Goal: Task Accomplishment & Management: Use online tool/utility

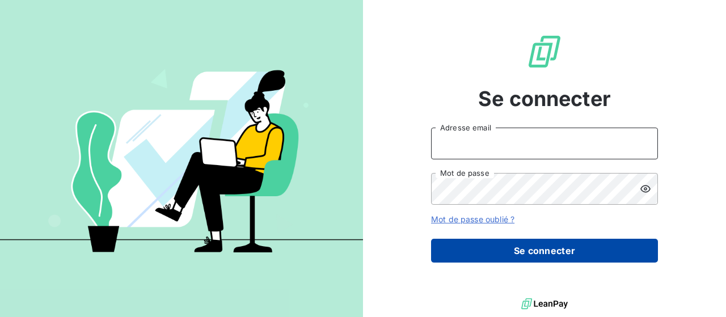
type input "[EMAIL_ADDRESS][DOMAIN_NAME]"
click at [499, 244] on button "Se connecter" at bounding box center [544, 251] width 227 height 24
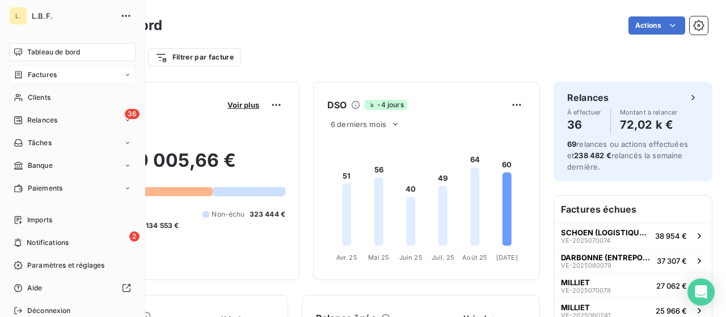
click at [44, 71] on span "Factures" at bounding box center [42, 75] width 29 height 10
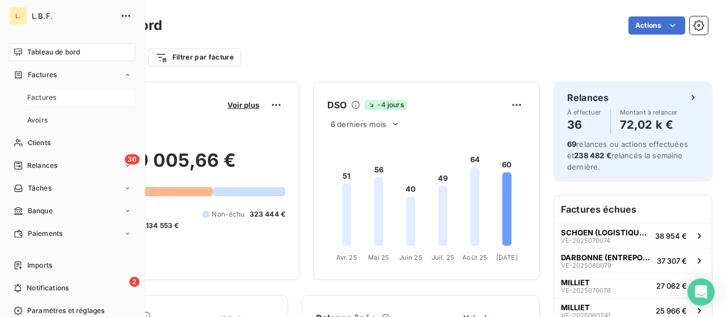
click at [78, 96] on div "Factures" at bounding box center [79, 98] width 113 height 18
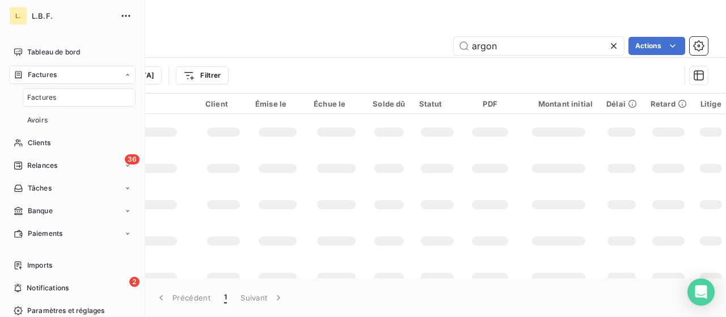
click at [93, 95] on div "Factures" at bounding box center [79, 98] width 113 height 18
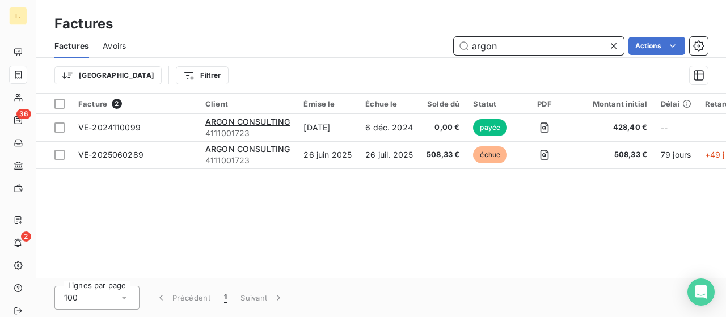
drag, startPoint x: 506, startPoint y: 44, endPoint x: 460, endPoint y: 46, distance: 46.6
click at [460, 46] on input "argon" at bounding box center [539, 46] width 170 height 18
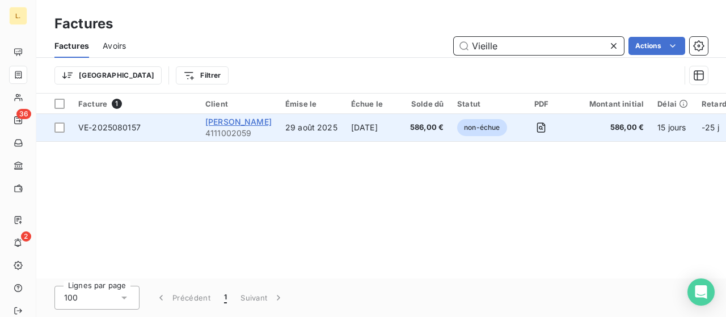
type input "Vieille"
click at [262, 119] on span "[PERSON_NAME]" at bounding box center [238, 122] width 66 height 10
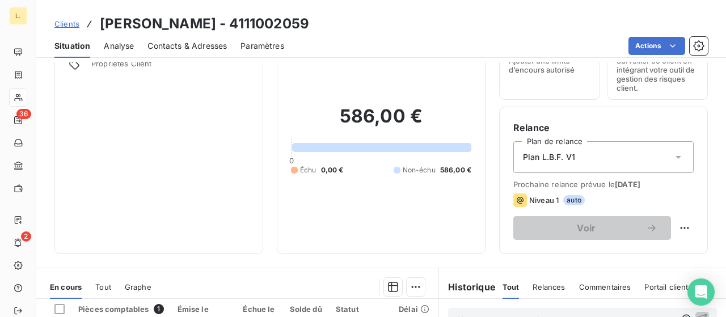
scroll to position [284, 0]
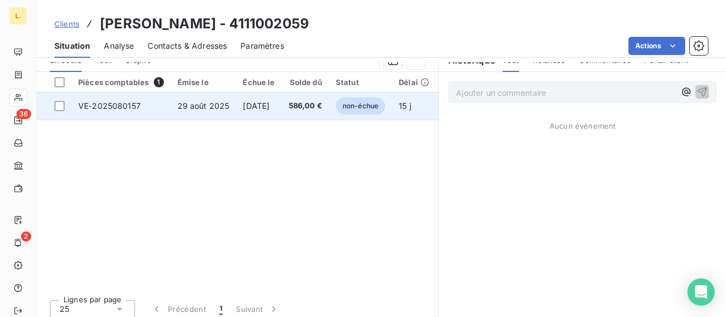
click at [195, 105] on span "29 août 2025" at bounding box center [204, 106] width 52 height 10
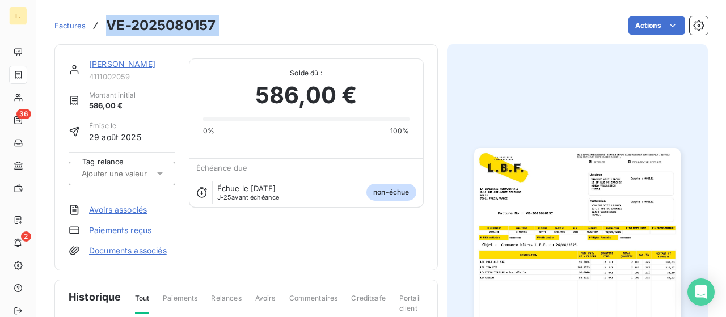
drag, startPoint x: 211, startPoint y: 23, endPoint x: 105, endPoint y: 20, distance: 106.1
click at [105, 20] on div "Factures VE-2025080157 Actions" at bounding box center [381, 26] width 654 height 24
copy section "VE-2025080157 Actions"
click at [111, 226] on link "Paiements reçus" at bounding box center [120, 230] width 62 height 11
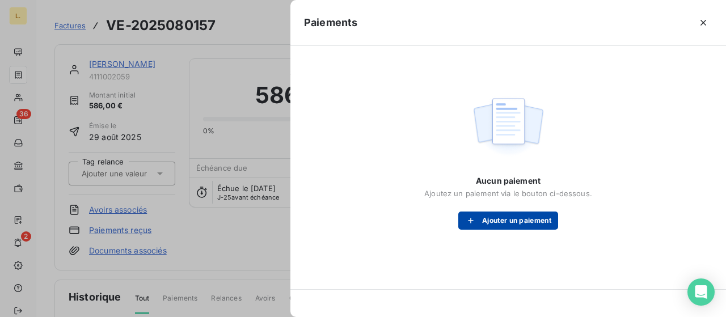
click at [514, 214] on button "Ajouter un paiement" at bounding box center [509, 221] width 100 height 18
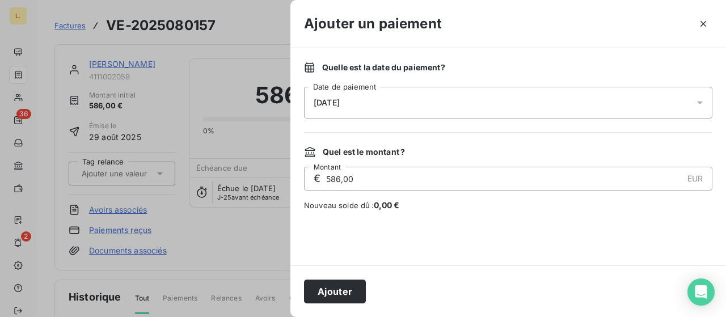
click at [379, 100] on div "[DATE]" at bounding box center [508, 103] width 409 height 32
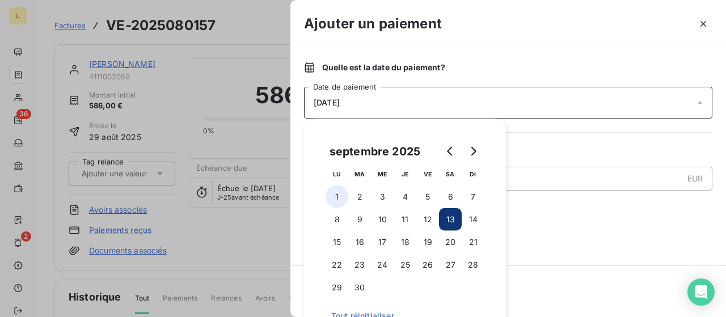
click at [336, 196] on button "1" at bounding box center [337, 197] width 23 height 23
click at [592, 247] on div at bounding box center [508, 238] width 409 height 27
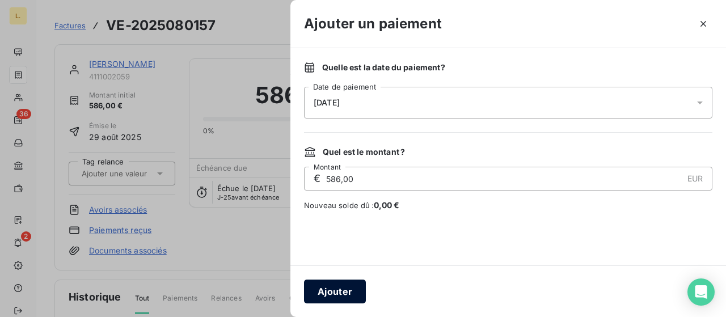
click at [333, 285] on button "Ajouter" at bounding box center [335, 292] width 62 height 24
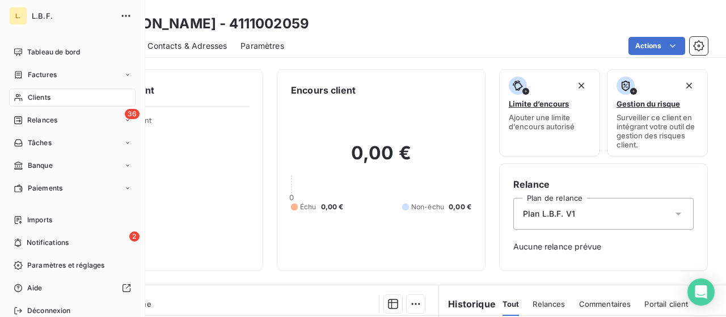
click at [36, 103] on div "Clients" at bounding box center [72, 98] width 127 height 18
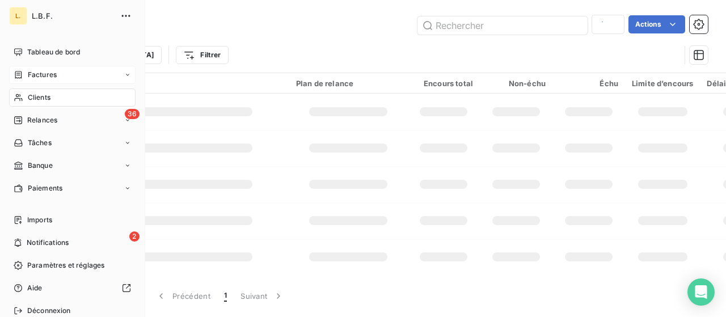
click at [51, 75] on span "Factures" at bounding box center [42, 75] width 29 height 10
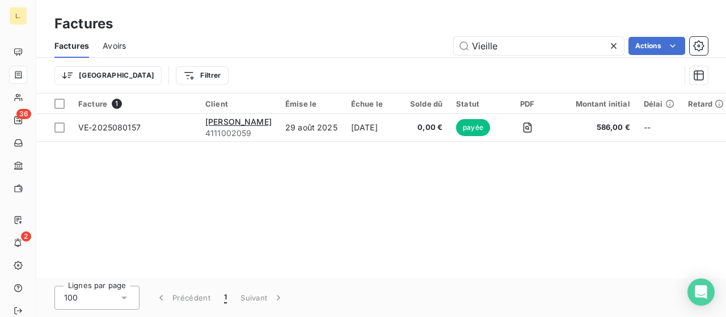
click at [614, 45] on icon at bounding box center [614, 46] width 6 height 6
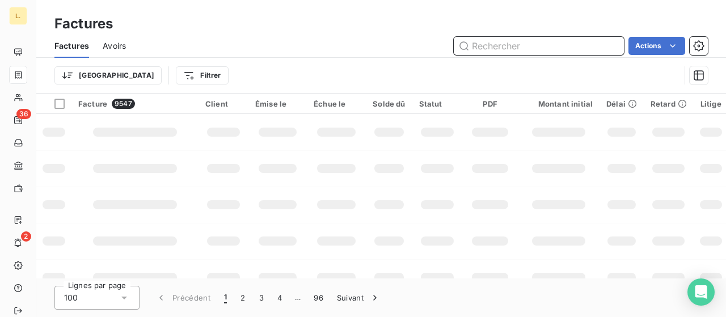
click at [491, 45] on input "text" at bounding box center [539, 46] width 170 height 18
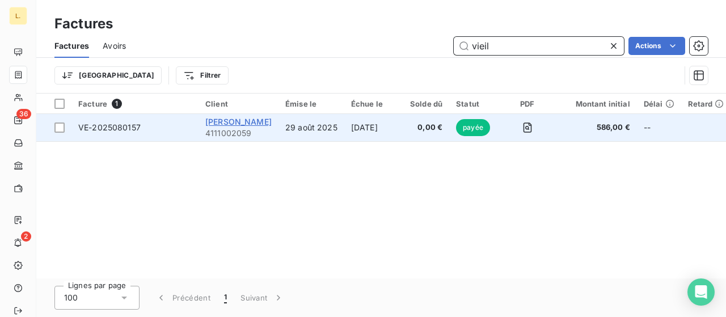
type input "vieil"
click at [247, 121] on span "[PERSON_NAME]" at bounding box center [238, 122] width 66 height 10
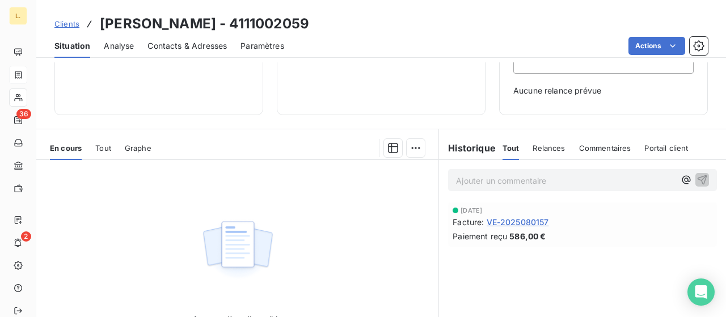
scroll to position [170, 0]
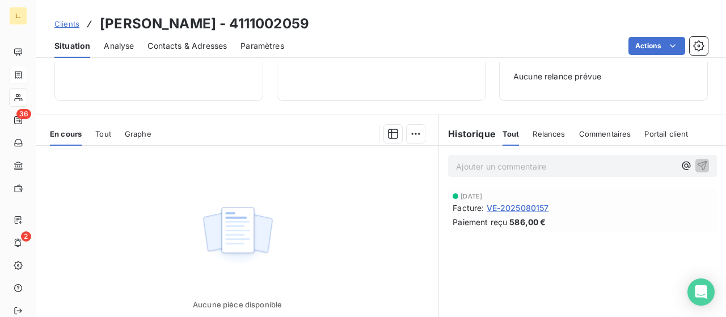
click at [529, 204] on span "VE-2025080157" at bounding box center [518, 208] width 62 height 12
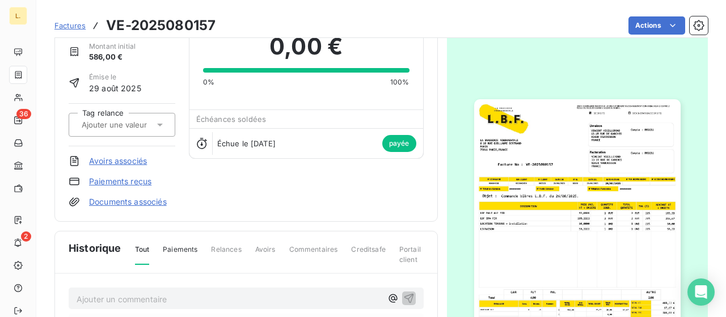
scroll to position [170, 0]
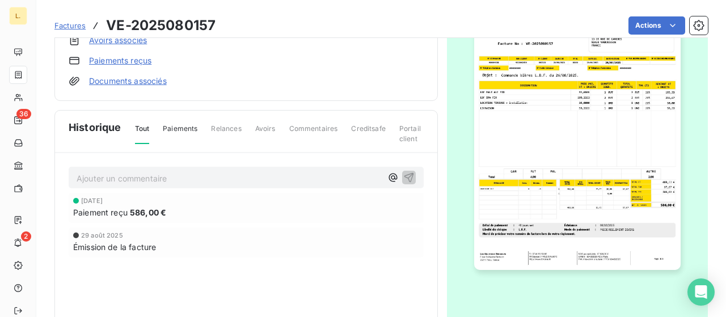
click at [550, 133] on img "button" at bounding box center [577, 124] width 207 height 292
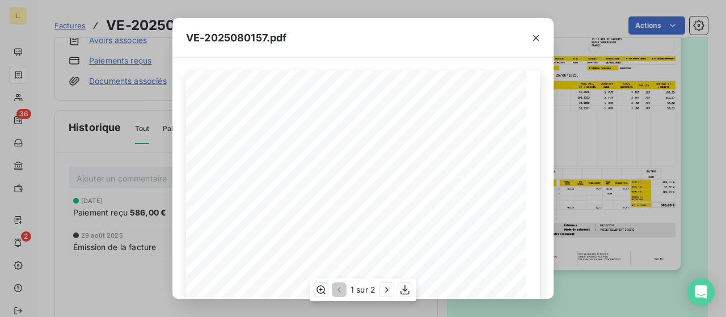
scroll to position [0, 0]
click at [531, 39] on icon "button" at bounding box center [536, 37] width 11 height 11
